Goal: Task Accomplishment & Management: Manage account settings

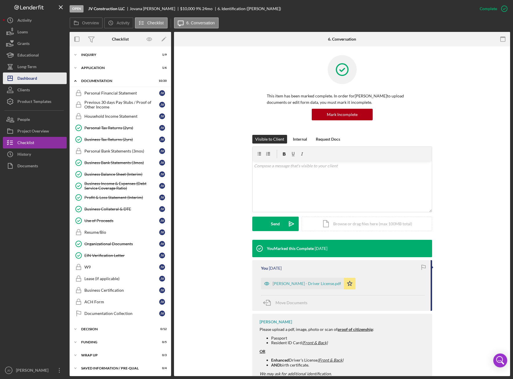
click at [32, 77] on div "Dashboard" at bounding box center [27, 78] width 20 height 13
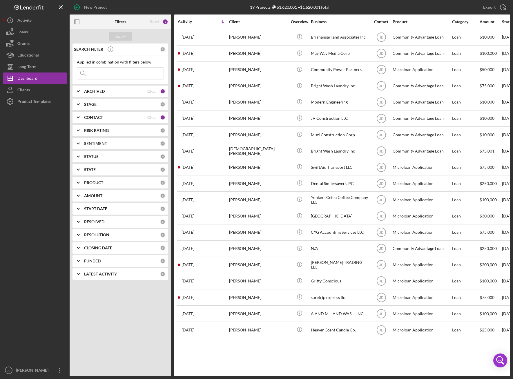
click at [79, 93] on icon "Icon/Expander" at bounding box center [78, 91] width 14 height 14
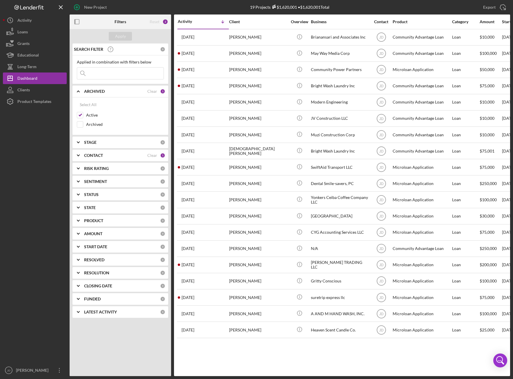
click at [78, 142] on polyline at bounding box center [78, 142] width 2 height 1
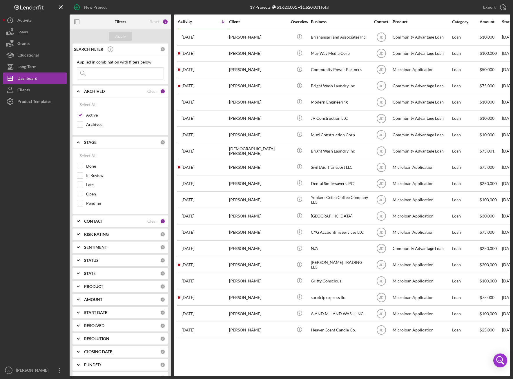
click at [79, 143] on icon "Icon/Expander" at bounding box center [78, 142] width 14 height 14
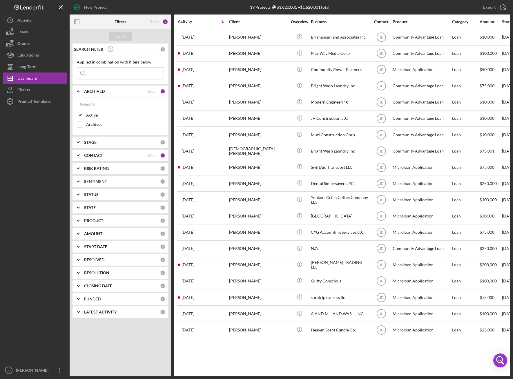
click at [78, 155] on polyline at bounding box center [78, 155] width 2 height 1
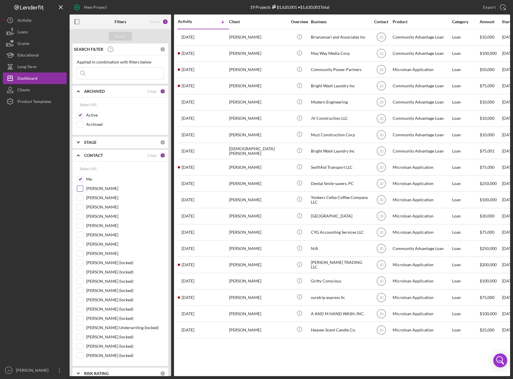
click at [81, 186] on input "[PERSON_NAME]" at bounding box center [80, 189] width 6 height 6
checkbox input "true"
click at [126, 35] on button "Apply" at bounding box center [120, 36] width 23 height 9
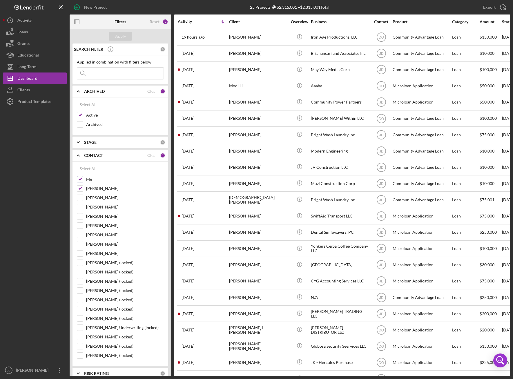
click at [81, 179] on input "Me" at bounding box center [80, 179] width 6 height 6
checkbox input "false"
click at [123, 37] on div "Apply" at bounding box center [120, 36] width 11 height 9
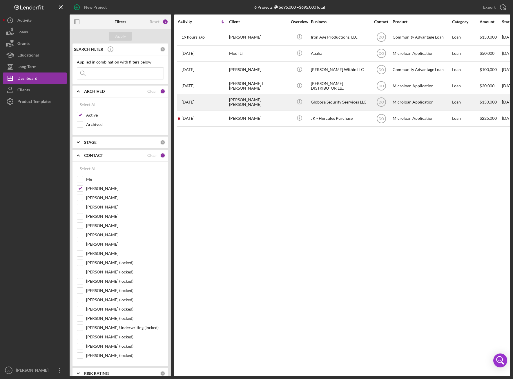
click at [343, 104] on div "Globosa Security Seervices LLC" at bounding box center [340, 102] width 58 height 15
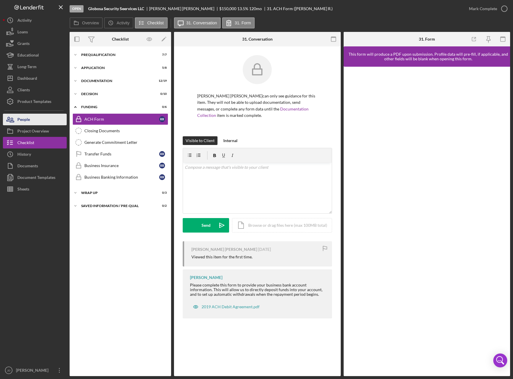
click at [24, 120] on div "People" at bounding box center [23, 120] width 12 height 13
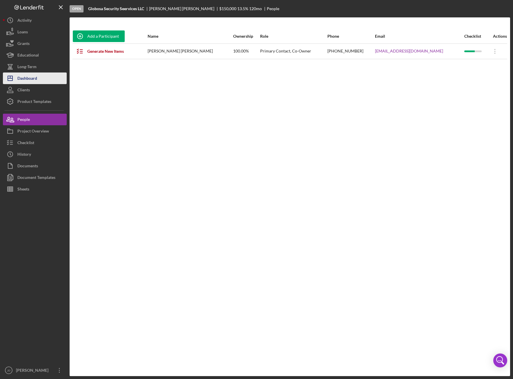
click at [27, 81] on div "Dashboard" at bounding box center [27, 78] width 20 height 13
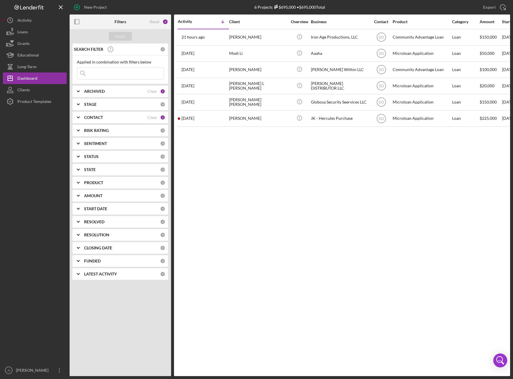
click at [78, 118] on polyline at bounding box center [78, 117] width 2 height 1
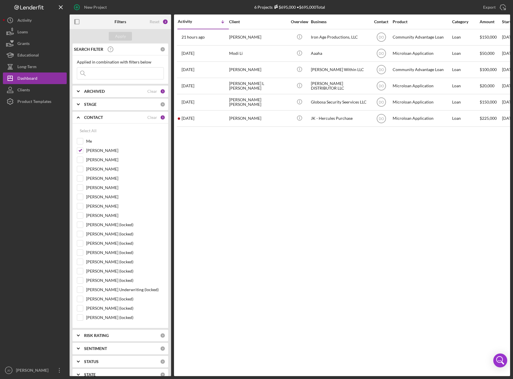
click at [78, 118] on icon "Icon/Expander" at bounding box center [78, 117] width 14 height 14
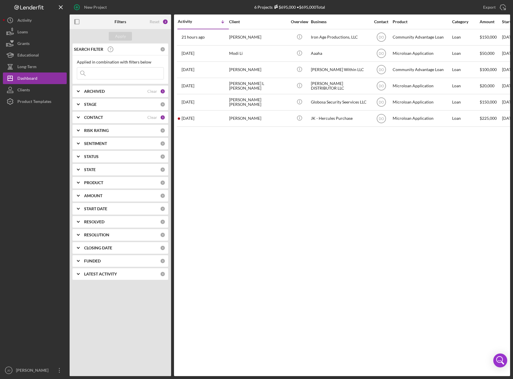
click at [78, 118] on polyline at bounding box center [78, 117] width 2 height 1
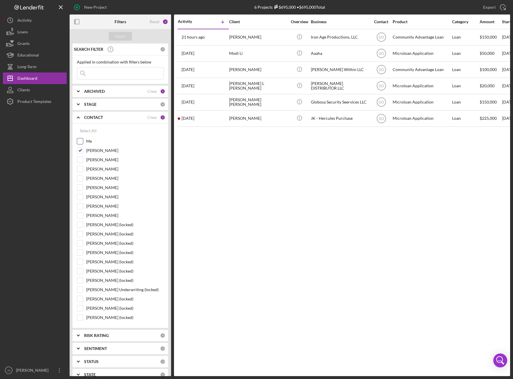
click at [79, 141] on input "Me" at bounding box center [80, 141] width 6 height 6
checkbox input "true"
drag, startPoint x: 80, startPoint y: 152, endPoint x: 81, endPoint y: 148, distance: 5.1
click at [80, 152] on input "[PERSON_NAME]" at bounding box center [80, 151] width 6 height 6
checkbox input "false"
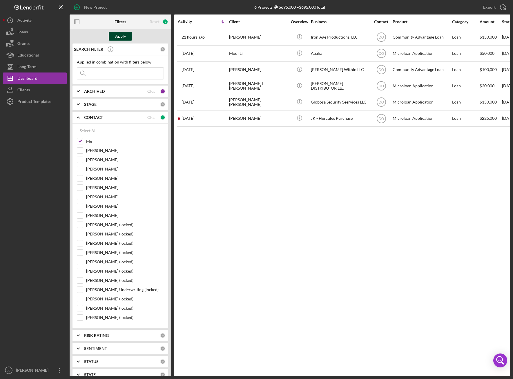
click at [121, 35] on div "Apply" at bounding box center [120, 36] width 11 height 9
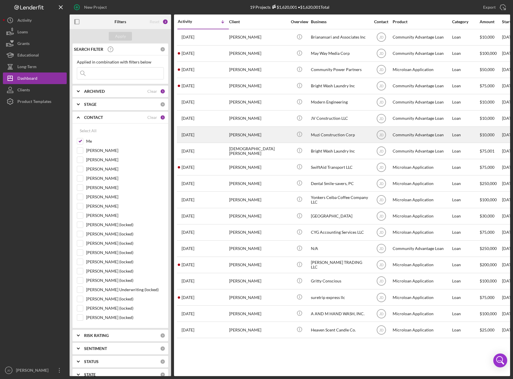
click at [250, 133] on div "[PERSON_NAME]" at bounding box center [258, 134] width 58 height 15
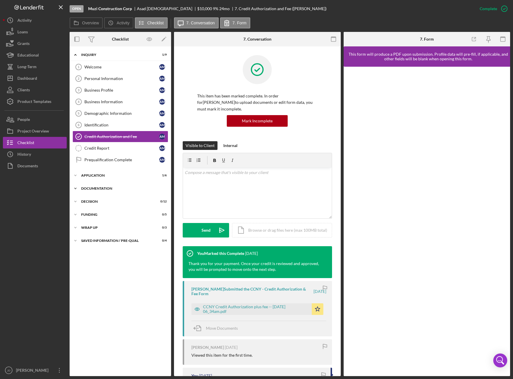
click at [76, 189] on icon "Icon/Expander" at bounding box center [76, 189] width 12 height 12
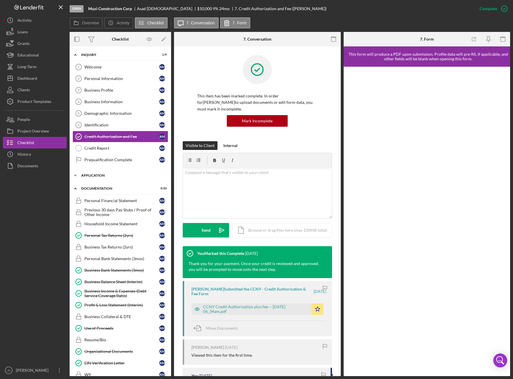
click at [76, 173] on icon "Icon/Expander" at bounding box center [76, 176] width 12 height 12
